Goal: Entertainment & Leisure: Consume media (video, audio)

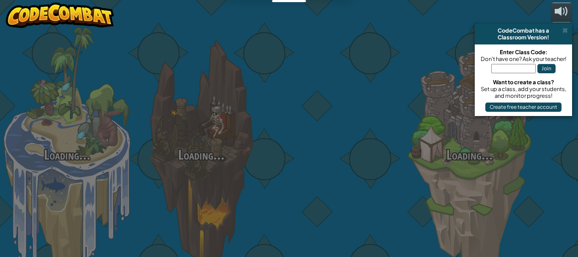
click at [214, 166] on div "Loading... Loading... Loading... Loading... Loading... Loading... Loading..." at bounding box center [289, 128] width 578 height 257
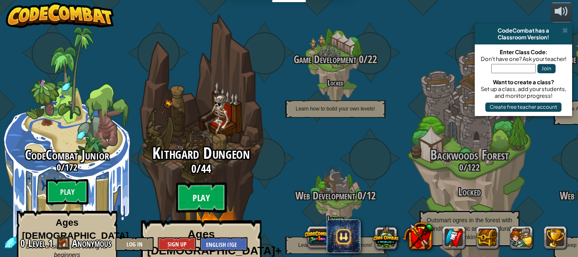
click at [201, 182] on btn "Play" at bounding box center [201, 197] width 51 height 30
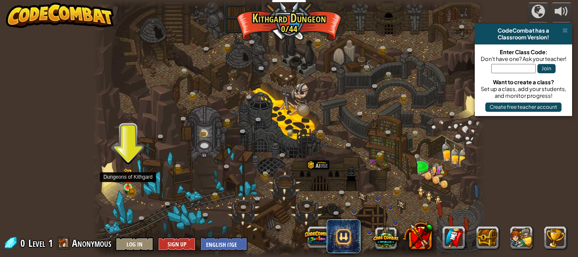
click at [127, 180] on img at bounding box center [127, 177] width 5 height 5
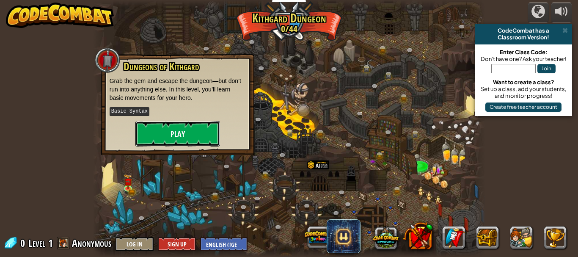
click at [179, 137] on button "Play" at bounding box center [177, 133] width 85 height 25
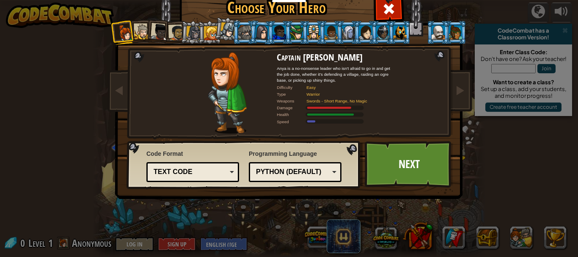
click at [135, 26] on div at bounding box center [143, 32] width 16 height 16
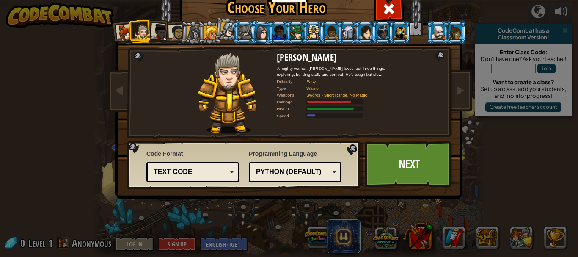
click at [347, 34] on div at bounding box center [348, 32] width 13 height 14
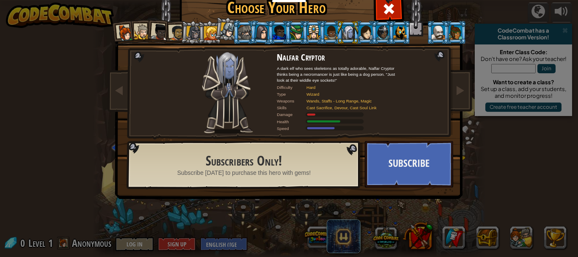
click at [454, 33] on div at bounding box center [455, 32] width 13 height 14
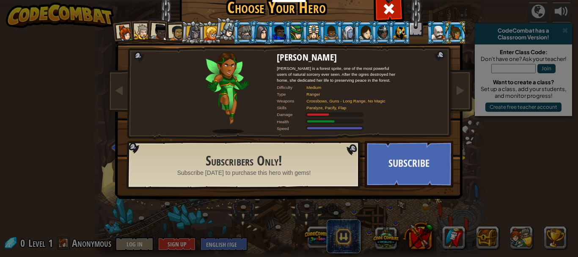
click at [222, 29] on div at bounding box center [227, 29] width 15 height 15
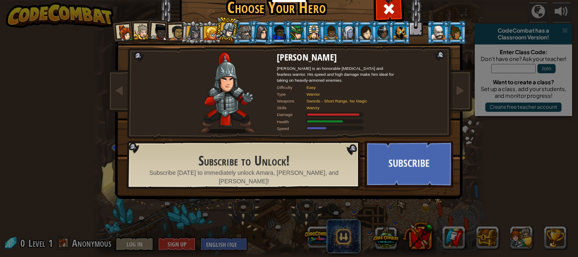
click at [189, 30] on div at bounding box center [193, 33] width 14 height 14
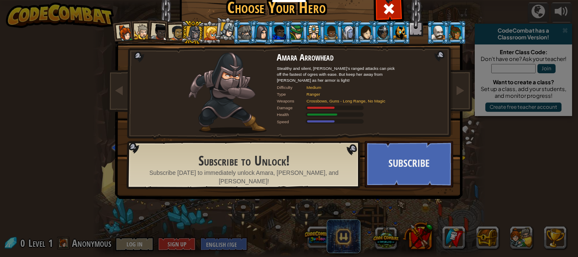
click at [207, 31] on div at bounding box center [211, 33] width 14 height 14
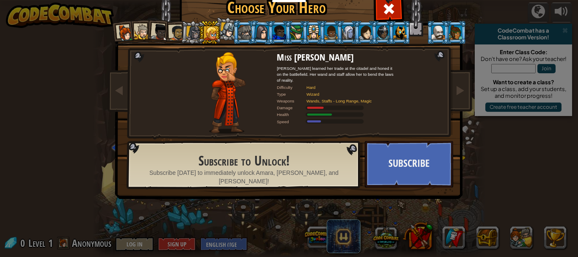
click at [228, 30] on div at bounding box center [227, 29] width 15 height 15
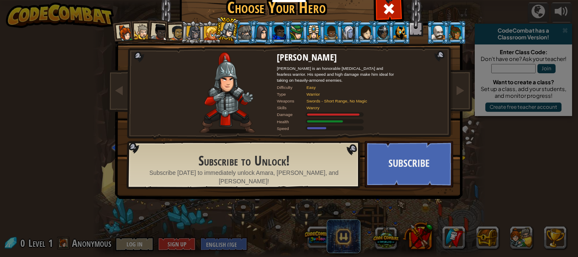
click at [136, 28] on div at bounding box center [143, 32] width 16 height 16
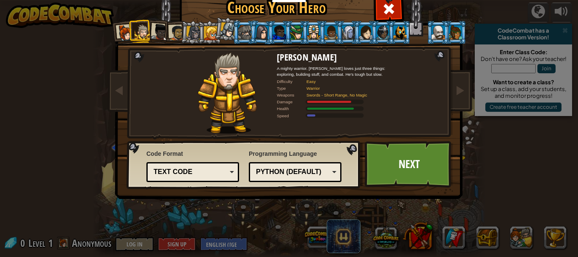
click at [156, 27] on div at bounding box center [159, 32] width 17 height 17
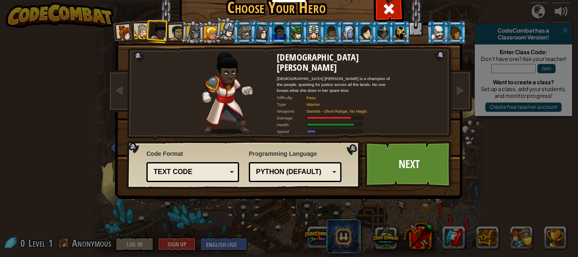
click at [173, 30] on div at bounding box center [177, 33] width 16 height 16
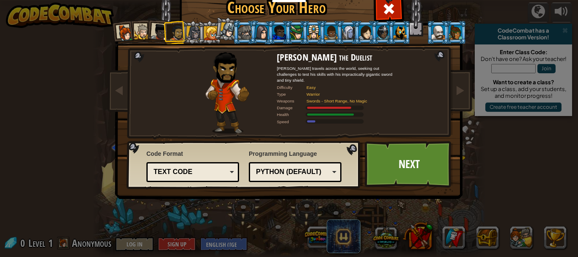
click at [113, 32] on li at bounding box center [123, 32] width 25 height 25
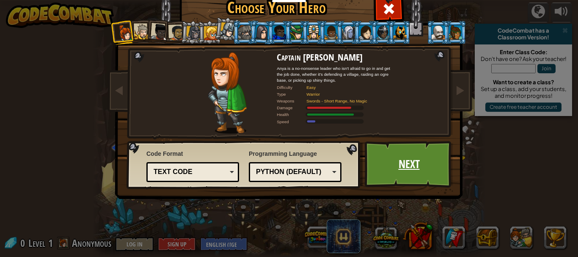
click at [385, 154] on link "Next" at bounding box center [409, 164] width 88 height 47
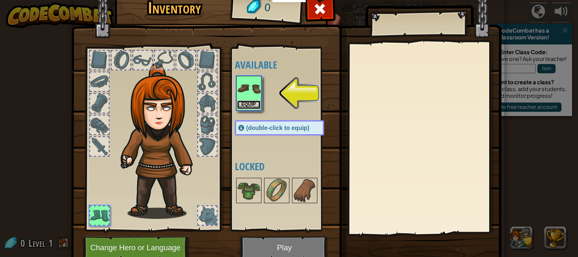
click at [246, 104] on button "Equip" at bounding box center [249, 104] width 24 height 9
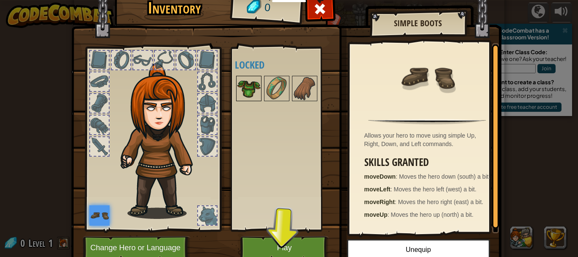
click at [247, 79] on img at bounding box center [249, 89] width 24 height 24
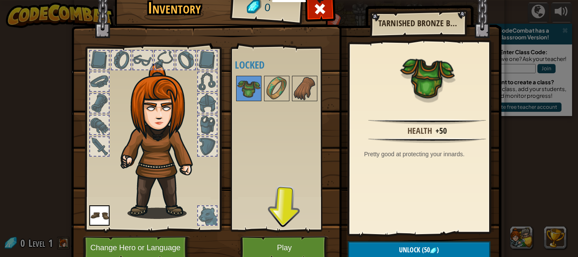
click at [133, 54] on div at bounding box center [142, 60] width 19 height 19
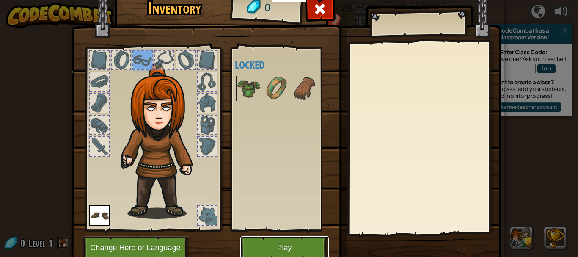
click at [258, 244] on button "Play" at bounding box center [284, 247] width 88 height 23
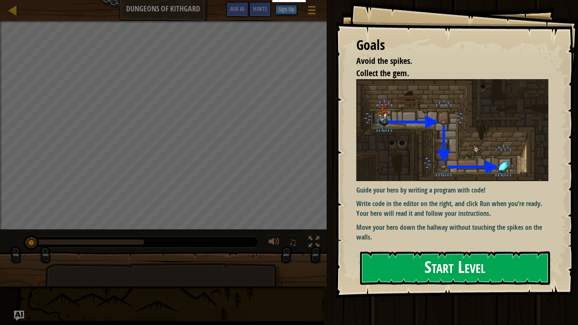
click at [415, 256] on button "Start Level" at bounding box center [455, 267] width 190 height 33
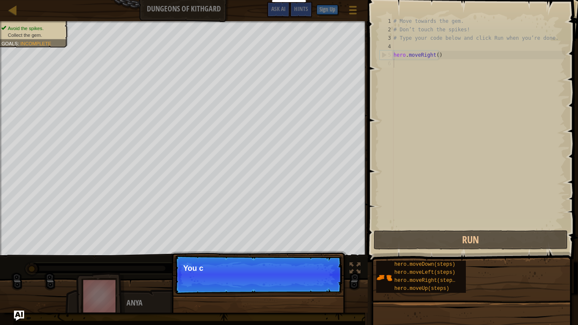
click at [313, 256] on p "Continue You c" at bounding box center [258, 274] width 168 height 39
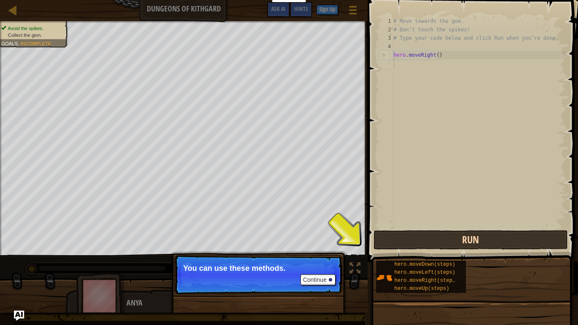
scroll to position [4, 0]
click at [406, 243] on button "Run" at bounding box center [471, 239] width 194 height 19
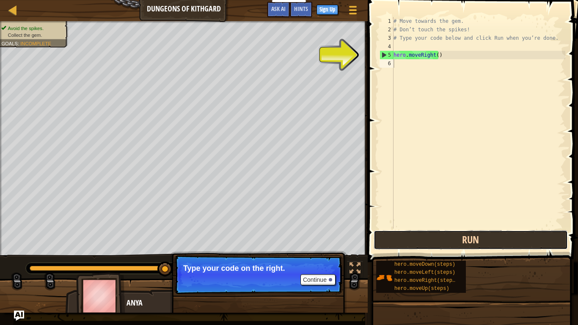
click at [393, 241] on button "Run" at bounding box center [471, 239] width 194 height 19
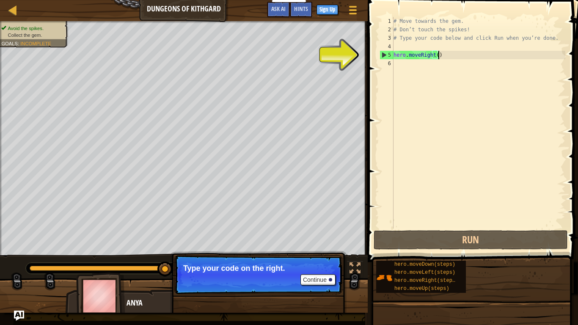
click at [442, 56] on div "# Move towards the gem. # Don’t touch the spikes! # Type your code below and cl…" at bounding box center [478, 131] width 173 height 228
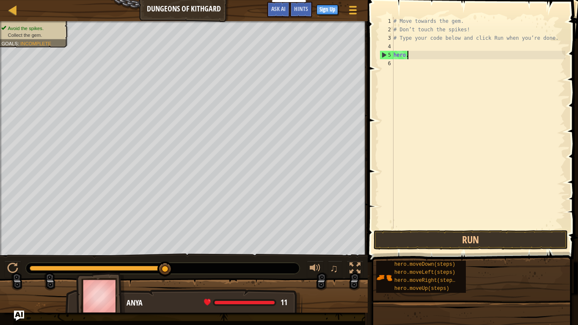
type textarea "h"
type textarea "# Type your code below and click Run when you’re done."
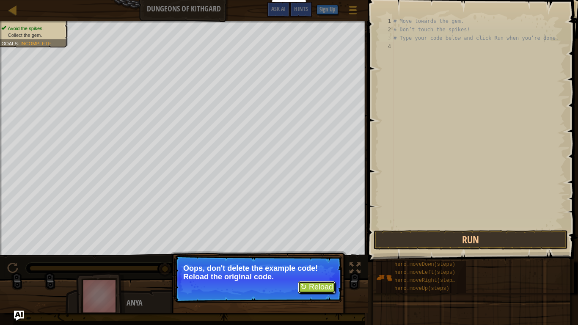
click at [312, 256] on button "↻ Reload" at bounding box center [317, 287] width 38 height 13
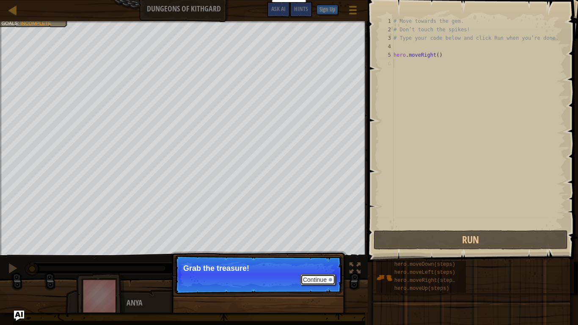
click at [319, 256] on button "Continue" at bounding box center [317, 279] width 35 height 11
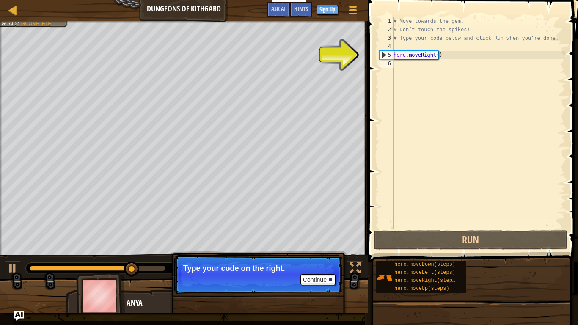
click at [405, 86] on div "# Move towards the gem. # Don’t touch the spikes! # Type your code below and cl…" at bounding box center [478, 131] width 173 height 228
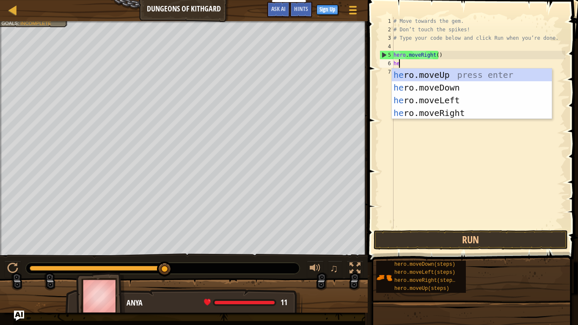
type textarea "her"
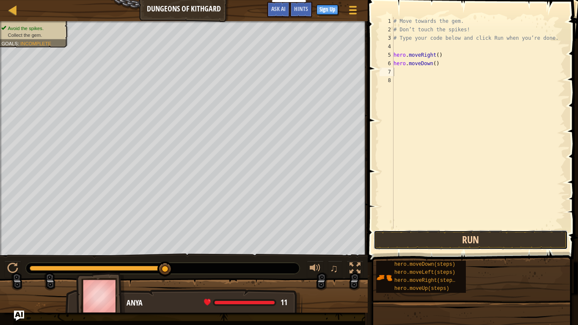
click at [465, 236] on button "Run" at bounding box center [471, 239] width 194 height 19
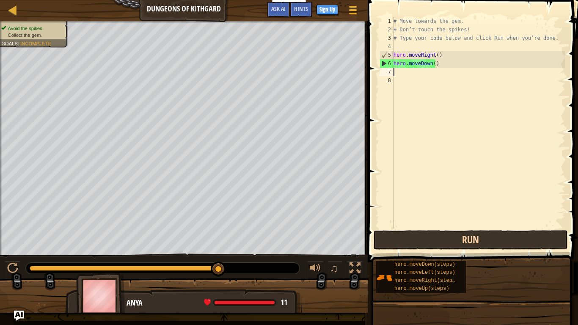
type textarea "h"
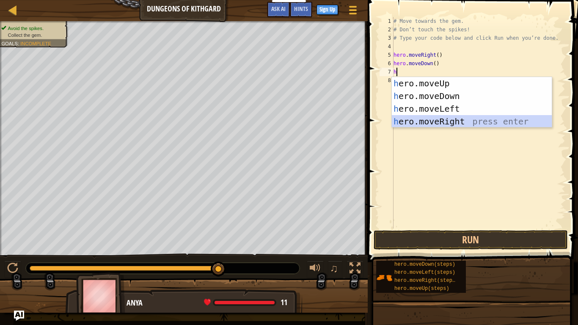
click at [478, 124] on div "h ero.moveUp press enter h ero.moveDown press enter h ero.moveLeft press enter …" at bounding box center [472, 115] width 160 height 76
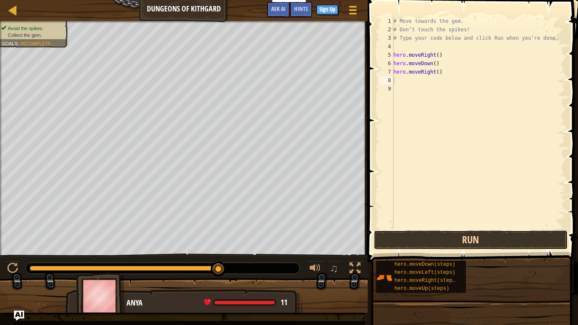
click at [492, 244] on button "Run" at bounding box center [471, 239] width 194 height 19
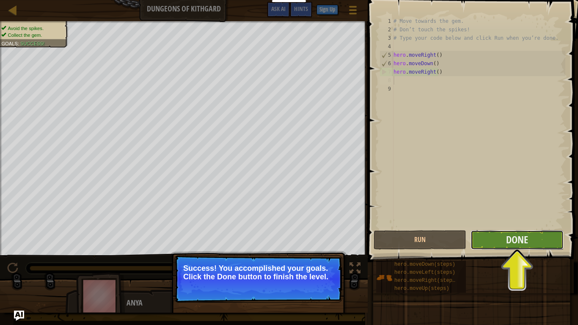
click at [501, 242] on button "Done" at bounding box center [516, 239] width 93 height 19
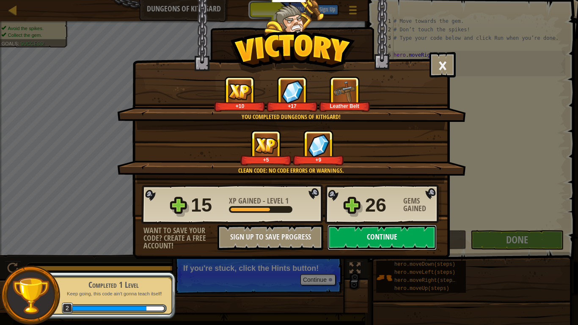
click at [393, 240] on button "Continue" at bounding box center [381, 237] width 109 height 25
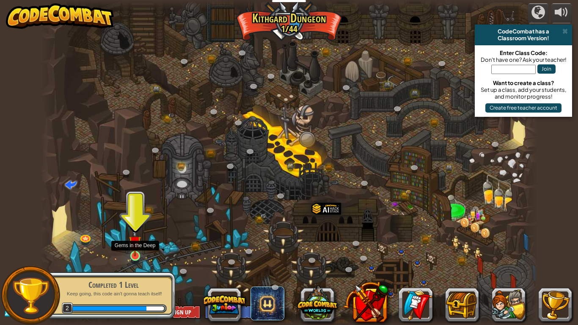
click at [133, 250] on img at bounding box center [135, 242] width 13 height 29
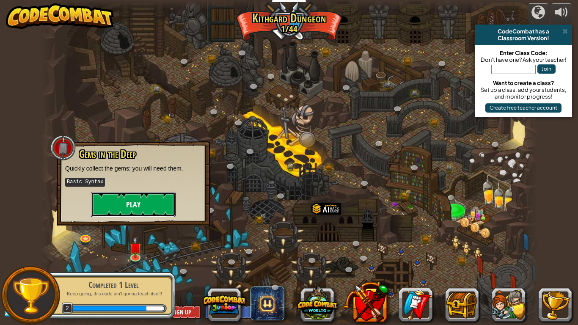
click at [142, 198] on button "Play" at bounding box center [133, 204] width 85 height 25
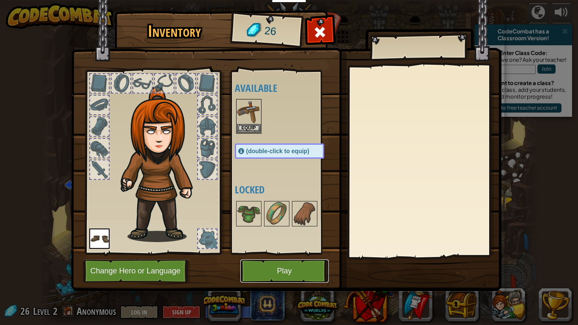
click at [273, 256] on button "Play" at bounding box center [284, 270] width 88 height 23
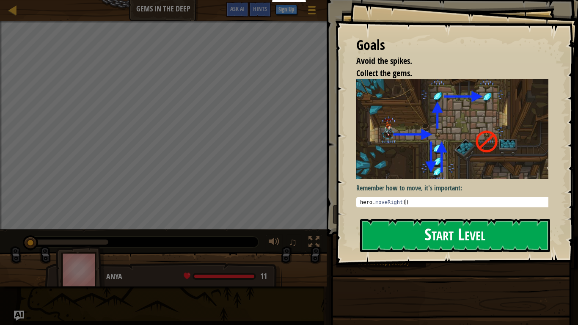
click at [413, 232] on button "Start Level" at bounding box center [455, 235] width 190 height 33
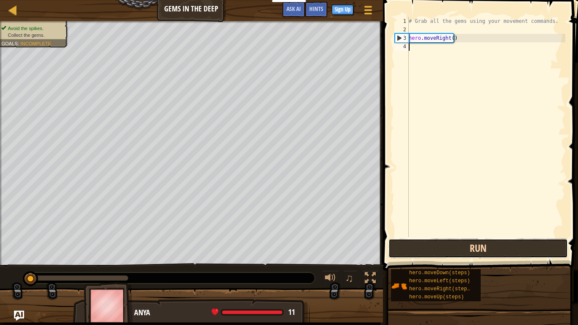
click at [483, 249] on button "Run" at bounding box center [477, 248] width 179 height 19
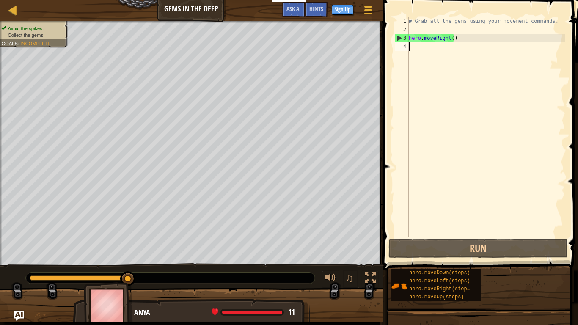
type textarea "h"
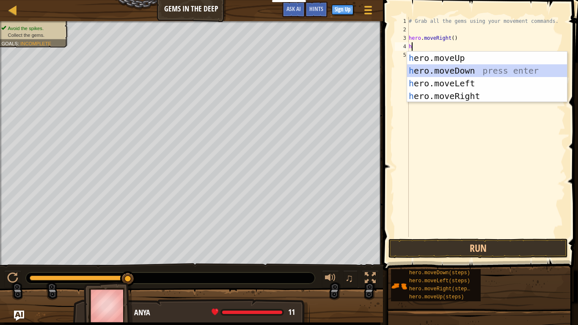
click at [462, 68] on div "h ero.moveUp press enter h ero.moveDown press enter h ero.moveLeft press enter …" at bounding box center [487, 90] width 160 height 76
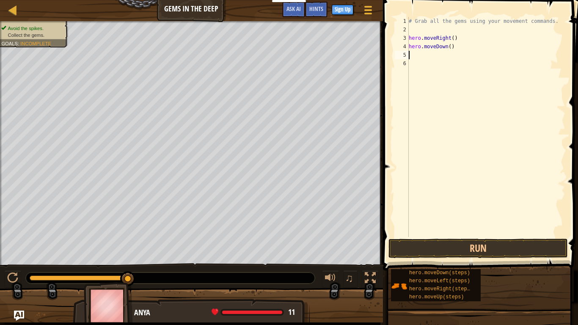
type textarea "h"
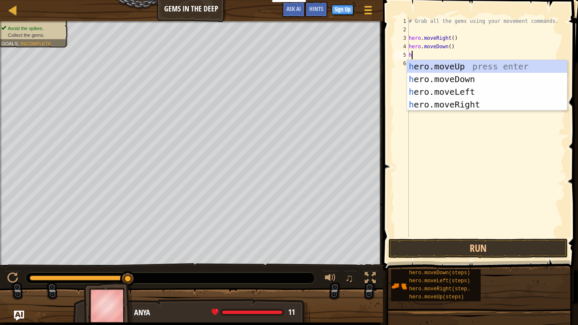
click at [462, 68] on div "h ero.moveUp press enter h ero.moveDown press enter h ero.moveLeft press enter …" at bounding box center [487, 98] width 160 height 76
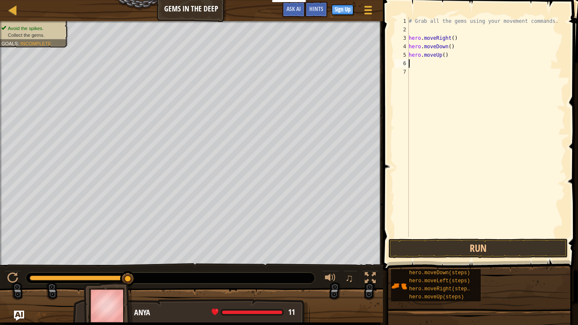
click at [462, 68] on div "# Grab all the gems using your movement commands. hero . moveRight ( ) hero . m…" at bounding box center [486, 135] width 158 height 237
type textarea "h"
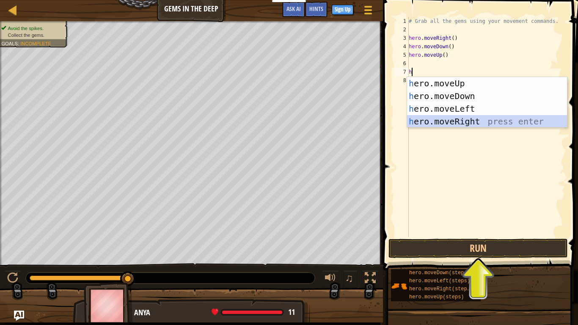
click at [448, 119] on div "h ero.moveUp press enter h ero.moveDown press enter h ero.moveLeft press enter …" at bounding box center [487, 115] width 160 height 76
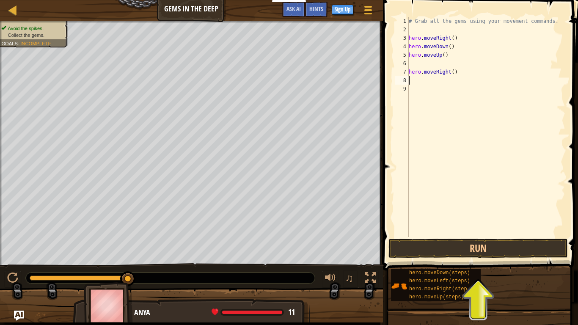
click at [439, 92] on div "# Grab all the gems using your movement commands. hero . moveRight ( ) hero . m…" at bounding box center [486, 135] width 158 height 237
type textarea "h"
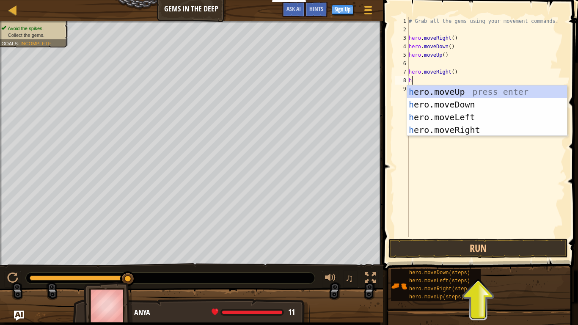
click at [439, 92] on div "h ero.moveUp press enter h ero.moveDown press enter h ero.moveLeft press enter …" at bounding box center [487, 123] width 160 height 76
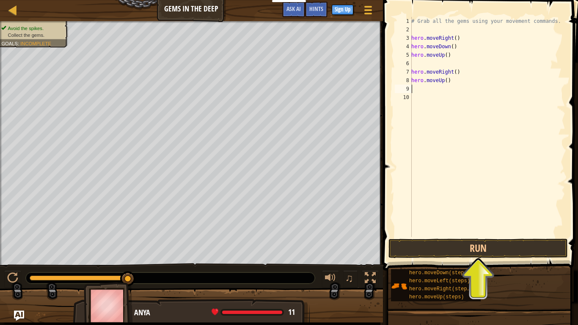
click at [450, 80] on div "# Grab all the gems using your movement commands. hero . moveRight ( ) hero . m…" at bounding box center [488, 135] width 156 height 237
type textarea "h"
click at [460, 71] on div "# Grab all the gems using your movement commands. hero . moveRight ( ) hero . m…" at bounding box center [488, 135] width 156 height 237
type textarea "h"
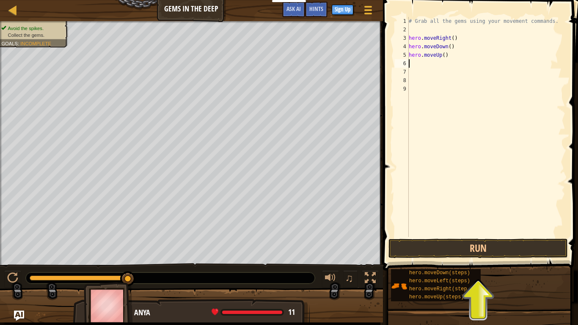
type textarea "h"
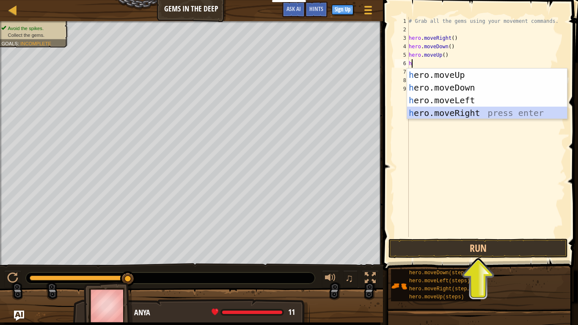
click at [460, 112] on div "h ero.moveUp press enter h ero.moveDown press enter h ero.moveLeft press enter …" at bounding box center [487, 107] width 160 height 76
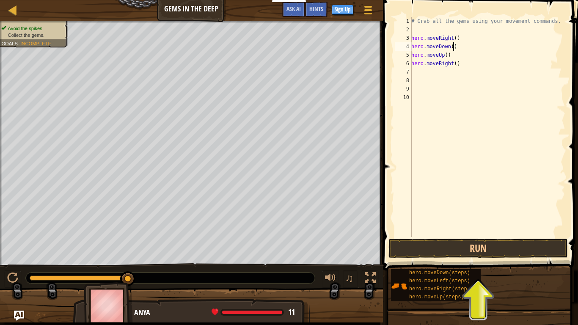
click at [453, 45] on div "# Grab all the gems using your movement commands. hero . moveRight ( ) hero . m…" at bounding box center [488, 135] width 156 height 237
type textarea "h"
type textarea "hero.moveRight()"
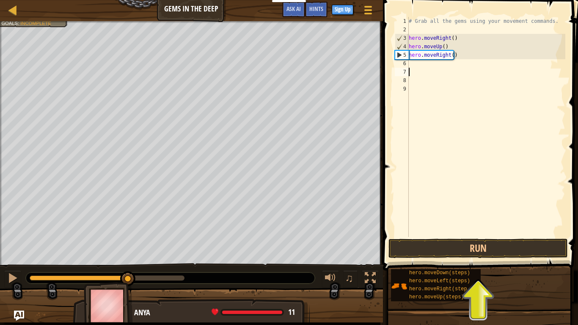
click at [421, 68] on div "# Grab all the gems using your movement commands. hero . moveRight ( ) hero . m…" at bounding box center [486, 135] width 158 height 237
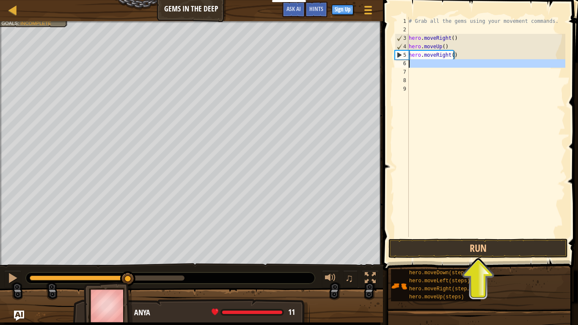
click at [407, 65] on div "6" at bounding box center [402, 63] width 14 height 8
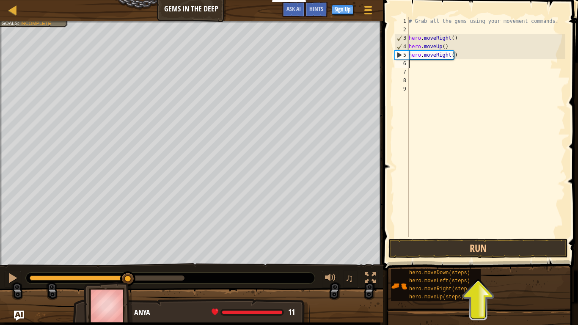
type textarea "h"
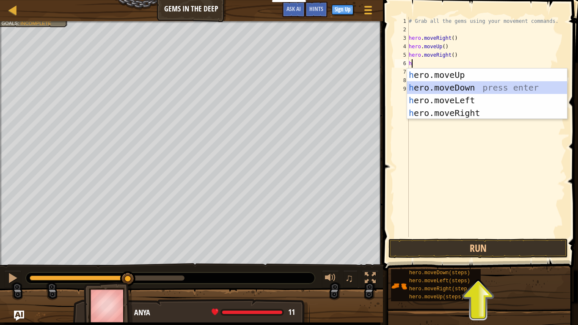
click at [440, 85] on div "h ero.moveUp press enter h ero.moveDown press enter h ero.moveLeft press enter …" at bounding box center [487, 107] width 160 height 76
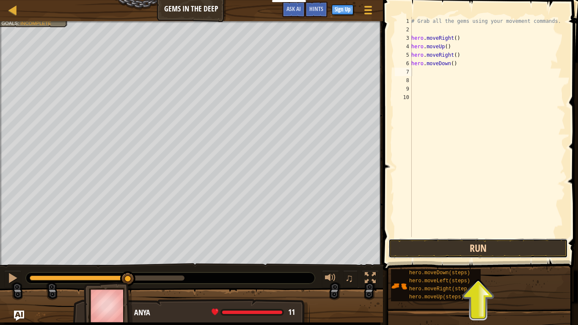
click at [442, 248] on button "Run" at bounding box center [477, 248] width 179 height 19
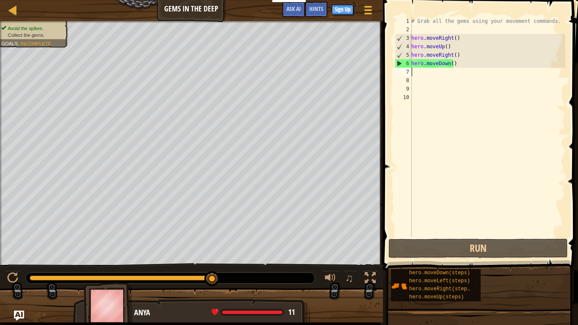
click at [417, 71] on div "# Grab all the gems using your movement commands. hero . moveRight ( ) hero . m…" at bounding box center [488, 135] width 156 height 237
type textarea "h"
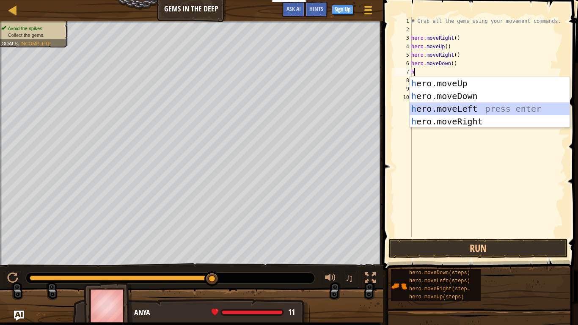
click at [425, 110] on div "h ero.moveUp press enter h ero.moveDown press enter h ero.moveLeft press enter …" at bounding box center [490, 115] width 160 height 76
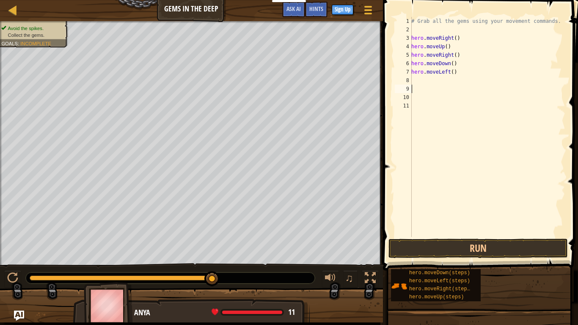
click at [424, 85] on div "# Grab all the gems using your movement commands. hero . moveRight ( ) hero . m…" at bounding box center [488, 135] width 156 height 237
click at [424, 79] on div "# Grab all the gems using your movement commands. hero . moveRight ( ) hero . m…" at bounding box center [488, 135] width 156 height 237
type textarea "h"
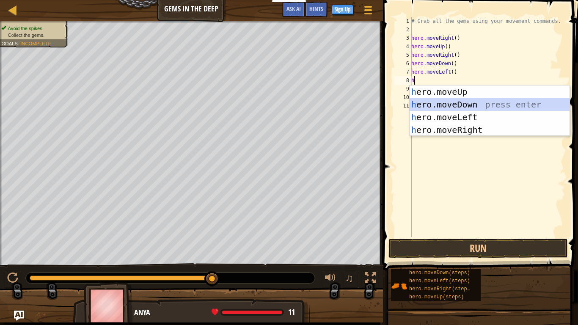
click at [462, 101] on div "h ero.moveUp press enter h ero.moveDown press enter h ero.moveLeft press enter …" at bounding box center [490, 123] width 160 height 76
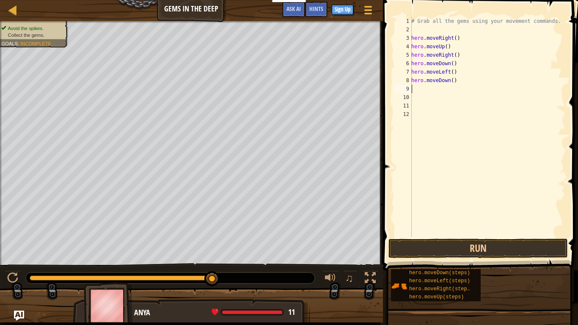
type textarea "h"
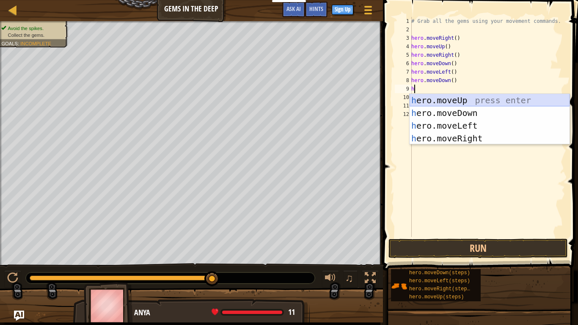
click at [459, 97] on div "h ero.moveUp press enter h ero.moveDown press enter h ero.moveLeft press enter …" at bounding box center [490, 132] width 160 height 76
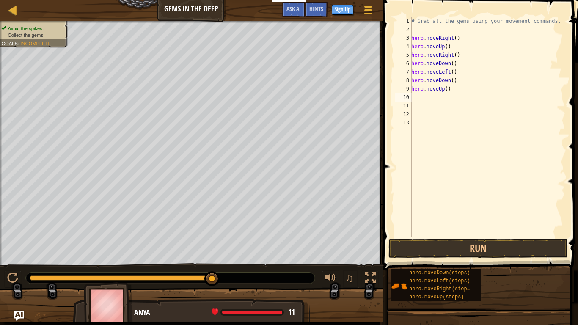
click at [459, 97] on div "# Grab all the gems using your movement commands. hero . moveRight ( ) hero . m…" at bounding box center [488, 135] width 156 height 237
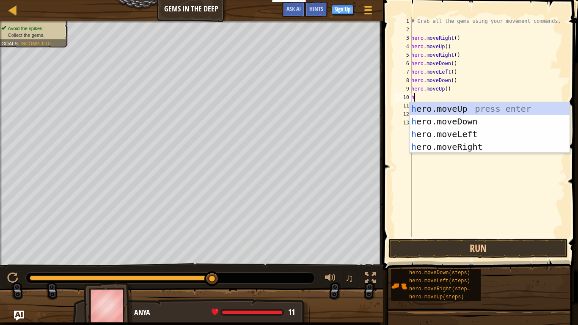
type textarea "h"
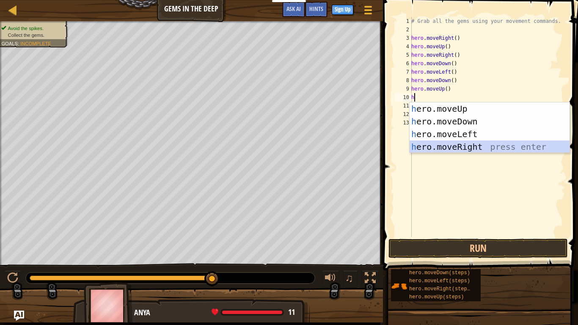
click at [455, 145] on div "h ero.moveUp press enter h ero.moveDown press enter h ero.moveLeft press enter …" at bounding box center [490, 140] width 160 height 76
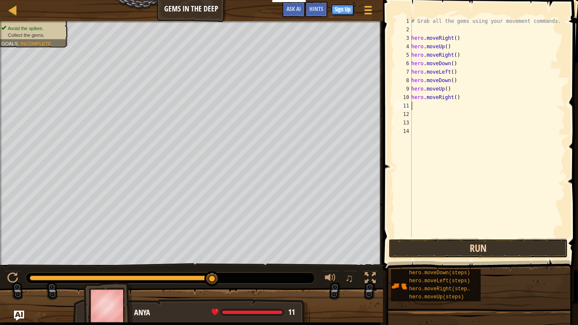
click at [462, 246] on button "Run" at bounding box center [477, 248] width 179 height 19
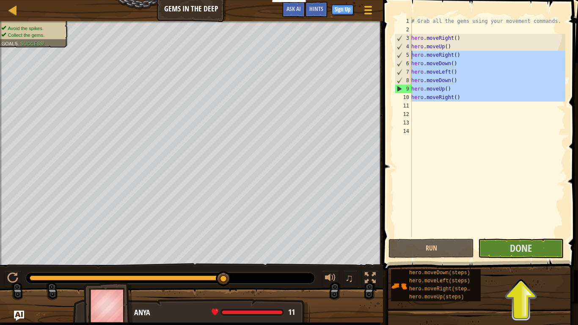
drag, startPoint x: 459, startPoint y: 102, endPoint x: 403, endPoint y: 53, distance: 74.3
click at [403, 53] on div "1 2 3 4 5 6 7 8 9 10 11 12 13 14 # Grab all the gems using your movement comman…" at bounding box center [479, 127] width 172 height 220
type textarea "hero.moveRight() hero.moveDown()"
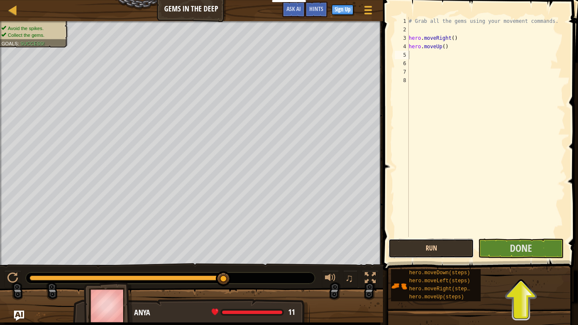
click at [434, 242] on button "Run" at bounding box center [430, 248] width 85 height 19
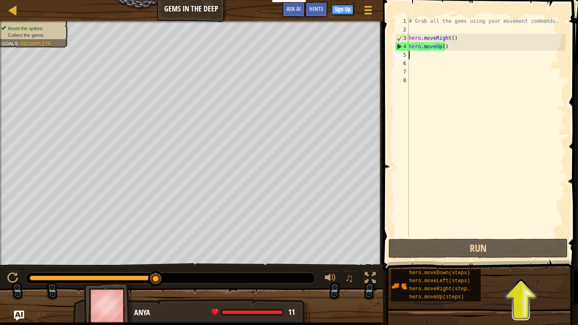
click at [461, 38] on div "# Grab all the gems using your movement commands. hero . moveRight ( ) hero . m…" at bounding box center [486, 135] width 158 height 237
type textarea "hero.moveRight()"
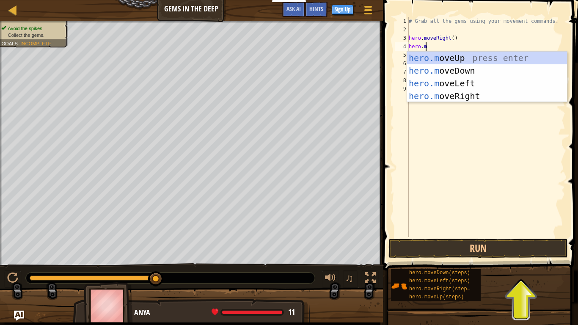
scroll to position [4, 1]
type textarea "[DOMAIN_NAME]"
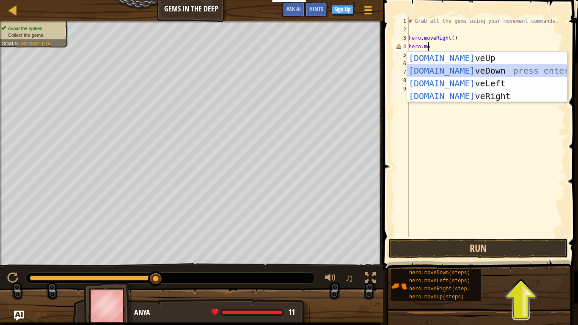
click at [461, 74] on div "[DOMAIN_NAME] veUp press enter [DOMAIN_NAME] veDown press enter [DOMAIN_NAME] v…" at bounding box center [487, 90] width 160 height 76
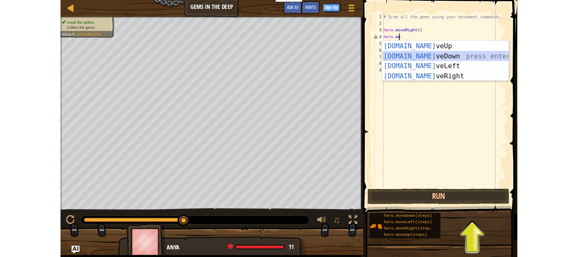
scroll to position [4, 0]
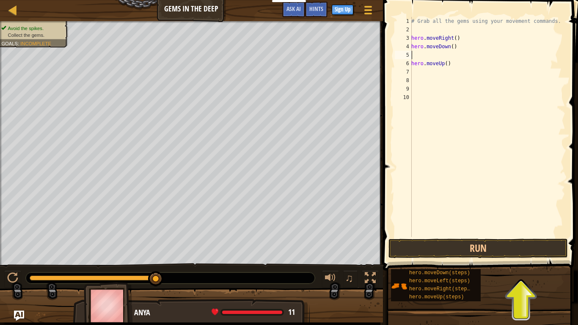
click at [429, 58] on div "# Grab all the gems using your movement commands. hero . moveRight ( ) hero . m…" at bounding box center [488, 135] width 156 height 237
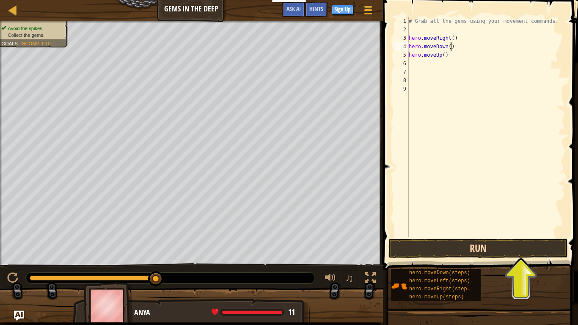
type textarea "hero.moveDown()"
click at [474, 243] on button "Run" at bounding box center [477, 248] width 179 height 19
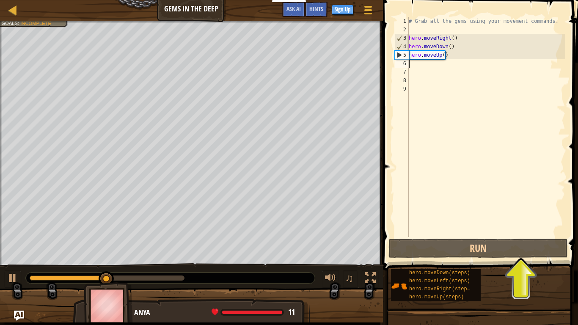
click at [456, 60] on div "# Grab all the gems using your movement commands. hero . moveRight ( ) hero . m…" at bounding box center [486, 135] width 158 height 237
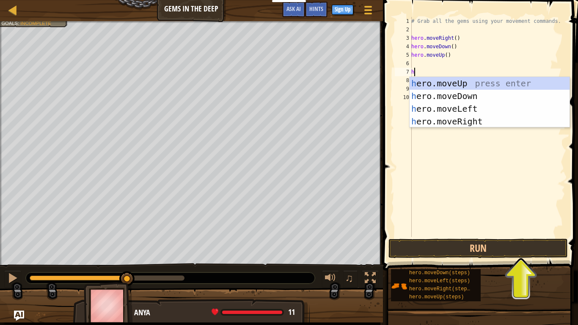
type textarea "her"
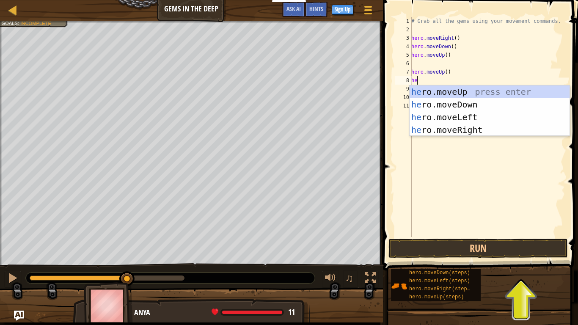
type textarea "her"
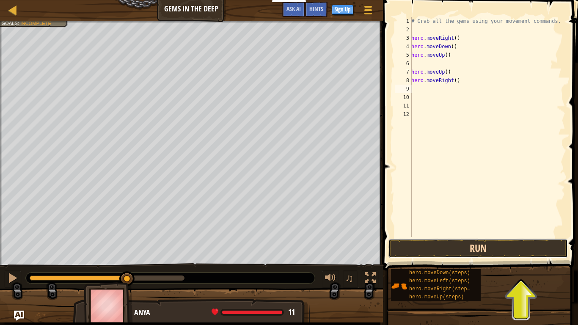
click at [460, 245] on button "Run" at bounding box center [477, 248] width 179 height 19
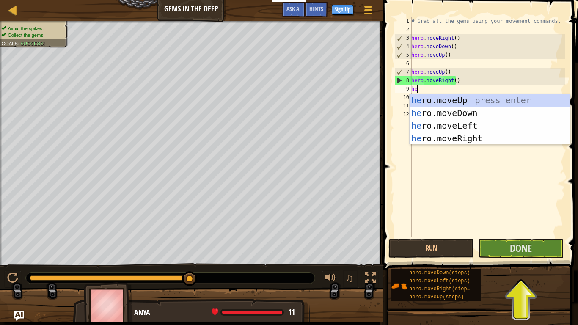
type textarea "her"
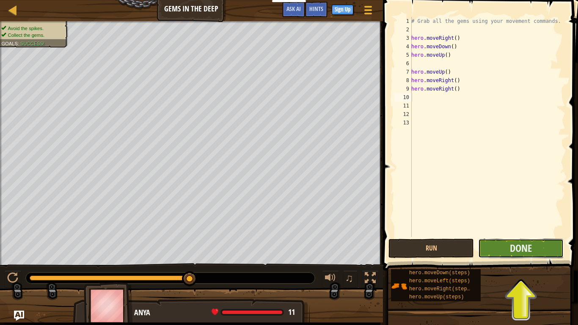
click at [503, 249] on button "Done" at bounding box center [520, 248] width 85 height 19
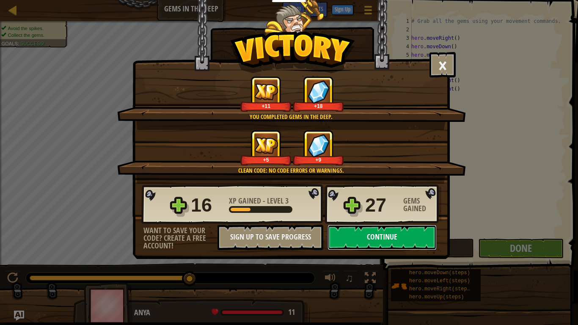
click at [392, 237] on button "Continue" at bounding box center [381, 237] width 109 height 25
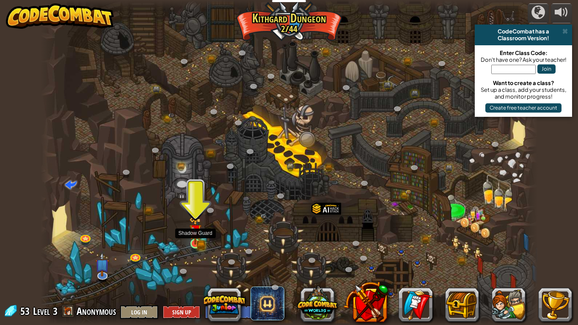
click at [197, 232] on img at bounding box center [196, 231] width 8 height 8
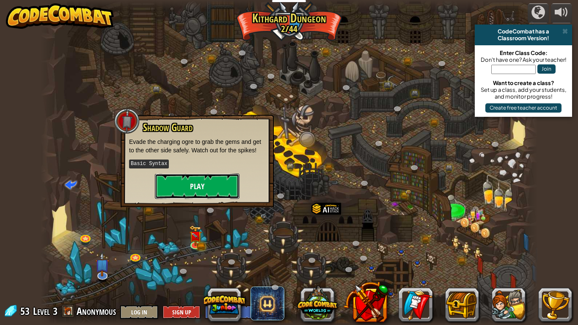
click at [187, 188] on button "Play" at bounding box center [197, 185] width 85 height 25
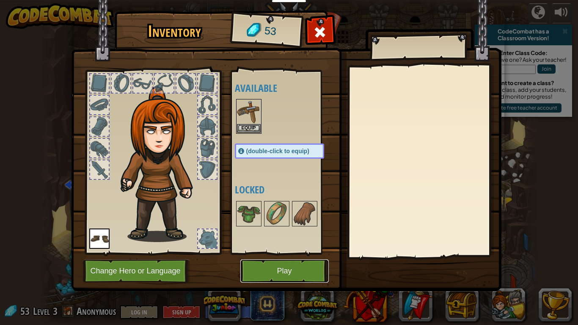
click at [292, 256] on button "Play" at bounding box center [284, 270] width 88 height 23
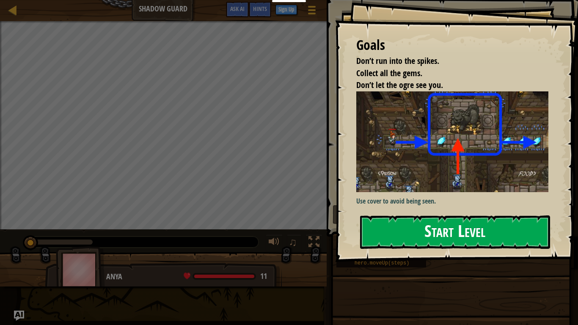
click at [431, 236] on button "Start Level" at bounding box center [455, 231] width 190 height 33
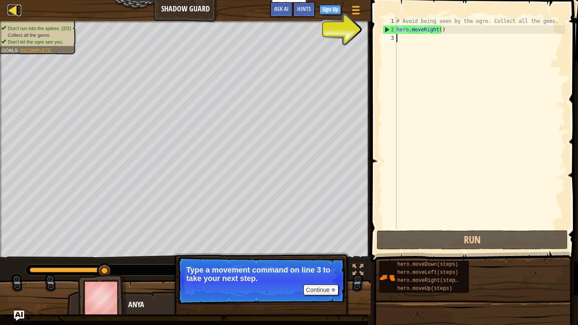
click at [14, 9] on div at bounding box center [13, 10] width 11 height 11
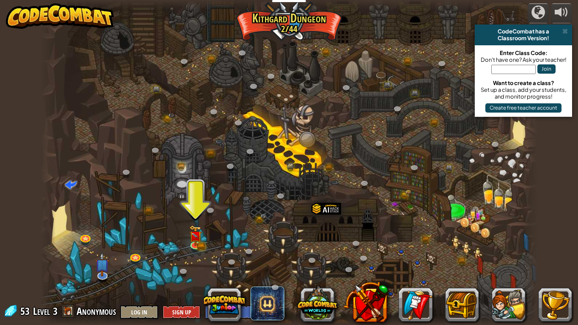
click at [3, 1] on div "powered by CodeCombat has a Classroom Version! Enter Class Code: Don't have one…" at bounding box center [289, 162] width 578 height 325
